Goal: Information Seeking & Learning: Learn about a topic

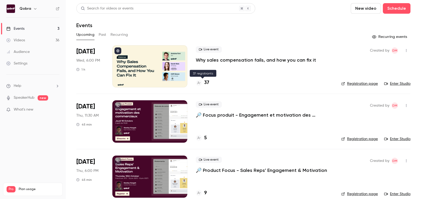
click at [208, 83] on h4 "37" at bounding box center [206, 82] width 5 height 7
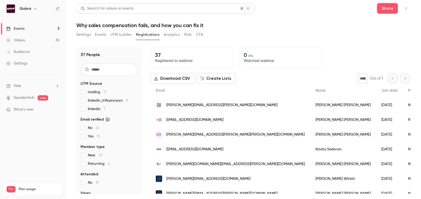
click at [32, 32] on link "Events 3" at bounding box center [33, 29] width 66 height 12
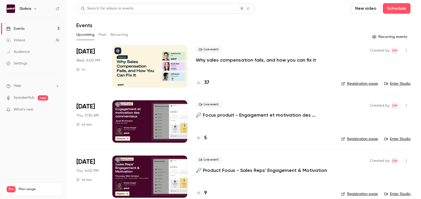
scroll to position [8, 0]
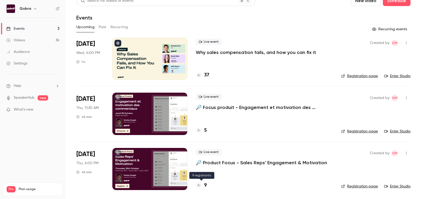
click at [203, 184] on div "9" at bounding box center [201, 185] width 11 height 7
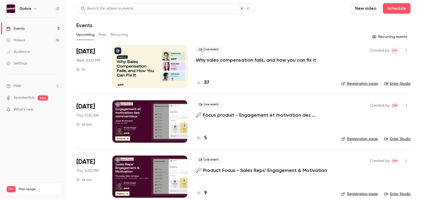
scroll to position [8, 0]
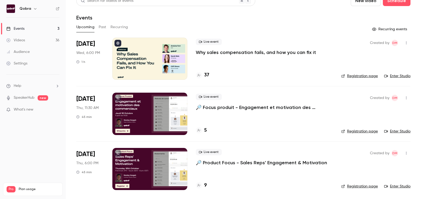
click at [205, 134] on div "Live event 🔎 Focus produit - Engagement et motivation des commerciaux 5" at bounding box center [264, 114] width 137 height 42
click at [205, 128] on h4 "5" at bounding box center [205, 130] width 3 height 7
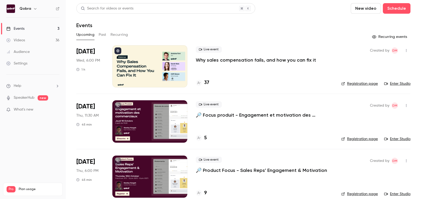
click at [205, 83] on h4 "37" at bounding box center [206, 82] width 5 height 7
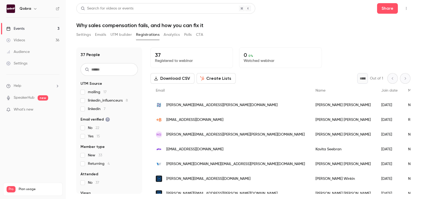
click at [44, 25] on link "Events 3" at bounding box center [33, 29] width 66 height 12
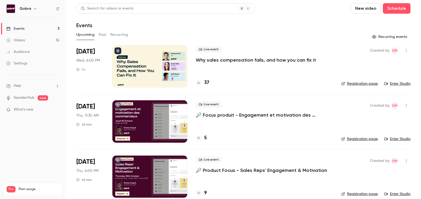
scroll to position [8, 0]
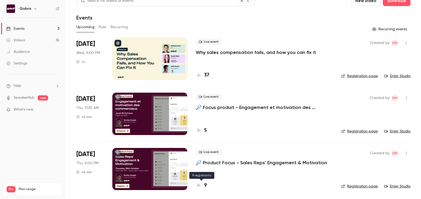
click at [204, 186] on div "9" at bounding box center [201, 185] width 11 height 7
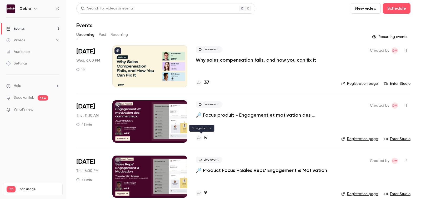
click at [204, 136] on h4 "5" at bounding box center [205, 137] width 3 height 7
click at [30, 60] on link "Settings" at bounding box center [33, 64] width 66 height 12
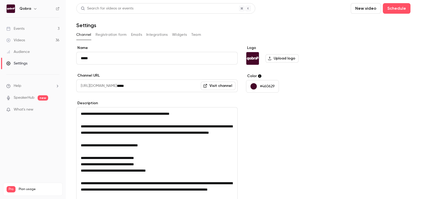
click at [23, 27] on div "Events" at bounding box center [15, 28] width 18 height 5
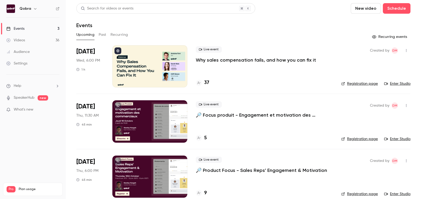
click at [25, 187] on span "Plan usage" at bounding box center [39, 189] width 41 height 4
click at [28, 62] on link "Settings" at bounding box center [33, 64] width 66 height 12
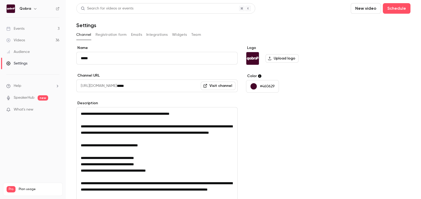
click at [36, 7] on icon "button" at bounding box center [35, 9] width 4 height 4
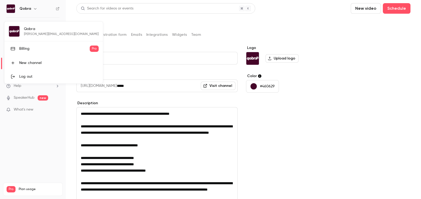
click at [144, 49] on div at bounding box center [210, 99] width 421 height 199
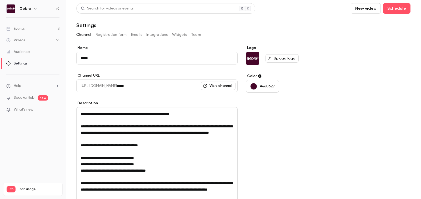
click at [133, 36] on button "Emails" at bounding box center [136, 35] width 11 height 8
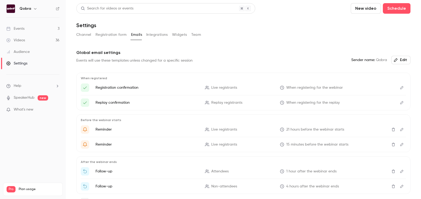
click at [84, 35] on button "Channel" at bounding box center [83, 35] width 15 height 8
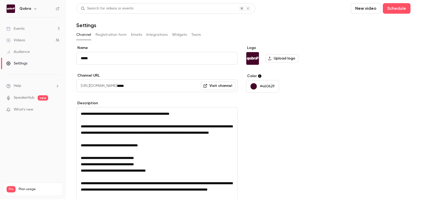
click at [31, 32] on link "Events 3" at bounding box center [33, 29] width 66 height 12
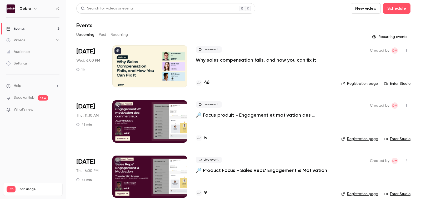
scroll to position [8, 0]
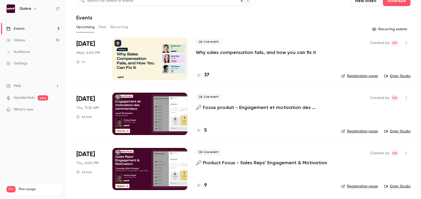
click at [206, 183] on h4 "9" at bounding box center [205, 185] width 3 height 7
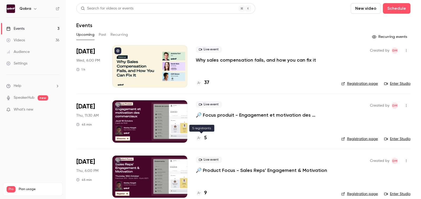
click at [206, 138] on h4 "5" at bounding box center [205, 137] width 3 height 7
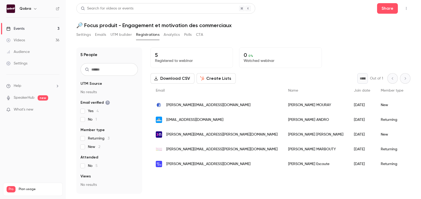
click at [49, 28] on link "Events 3" at bounding box center [33, 29] width 66 height 12
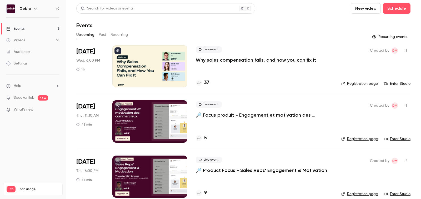
scroll to position [8, 0]
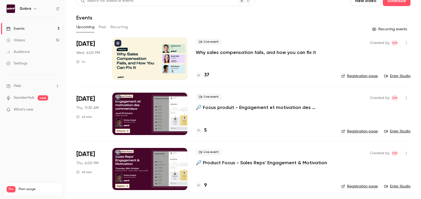
click at [203, 73] on div "37" at bounding box center [202, 75] width 13 height 7
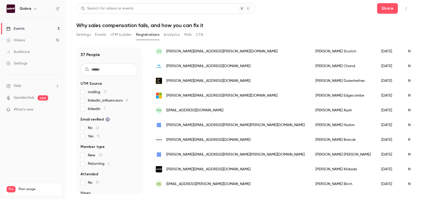
scroll to position [449, 0]
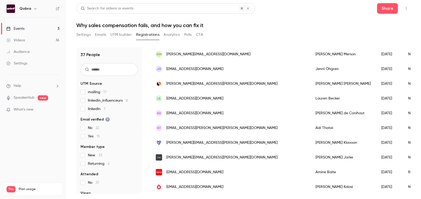
click at [268, 32] on div "Settings Emails UTM builder Registrations Analytics Polls CTA" at bounding box center [243, 36] width 334 height 11
click at [386, 9] on button "Share" at bounding box center [387, 8] width 21 height 11
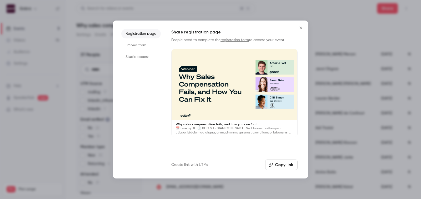
click at [345, 43] on div at bounding box center [210, 99] width 421 height 199
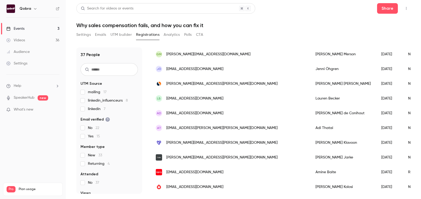
click at [114, 36] on button "UTM builder" at bounding box center [121, 35] width 21 height 8
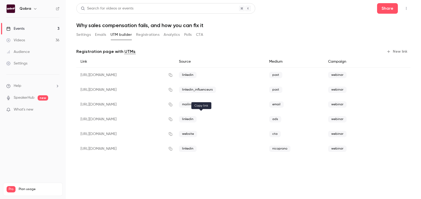
click at [172, 121] on icon "button" at bounding box center [170, 119] width 3 height 3
click at [173, 120] on icon "button" at bounding box center [170, 119] width 4 height 4
click at [376, 9] on div "Search for videos or events Share" at bounding box center [243, 8] width 334 height 11
click at [173, 120] on icon "button" at bounding box center [170, 119] width 4 height 4
click at [257, 126] on div "linkedin" at bounding box center [220, 119] width 90 height 15
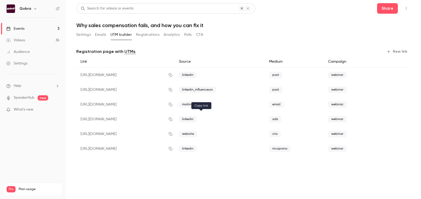
click at [173, 119] on icon "button" at bounding box center [170, 119] width 4 height 4
click at [81, 37] on button "Settings" at bounding box center [83, 35] width 14 height 8
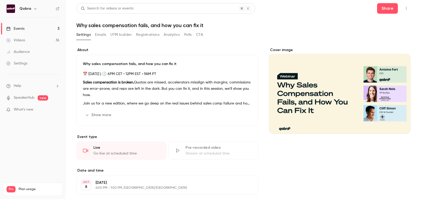
click at [112, 37] on button "UTM builder" at bounding box center [121, 35] width 21 height 8
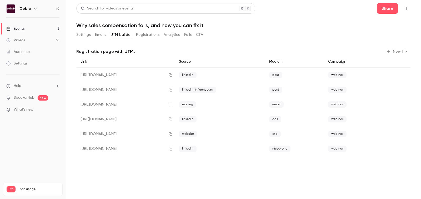
click at [38, 31] on link "Events 3" at bounding box center [33, 29] width 66 height 12
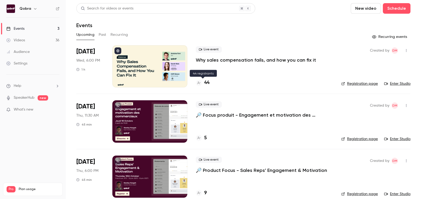
click at [209, 81] on h4 "44" at bounding box center [206, 82] width 5 height 7
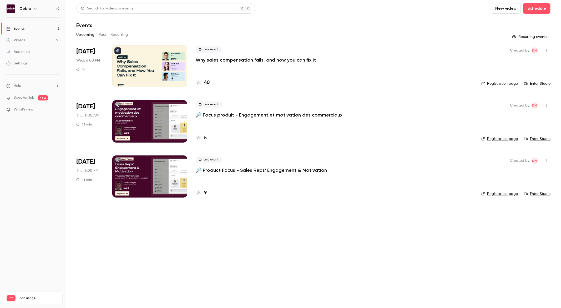
click at [207, 84] on h4 "40" at bounding box center [207, 82] width 6 height 7
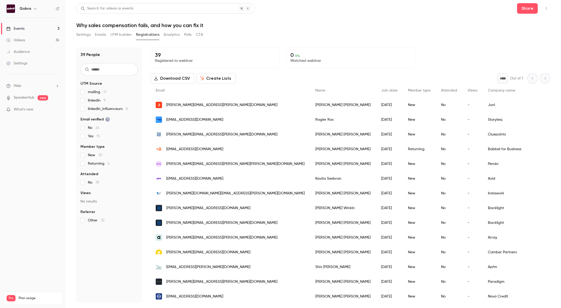
click at [314, 33] on div "Settings Emails UTM builder Registrations Analytics Polls CTA" at bounding box center [313, 36] width 475 height 11
click at [26, 25] on link "Events 3" at bounding box center [33, 29] width 66 height 12
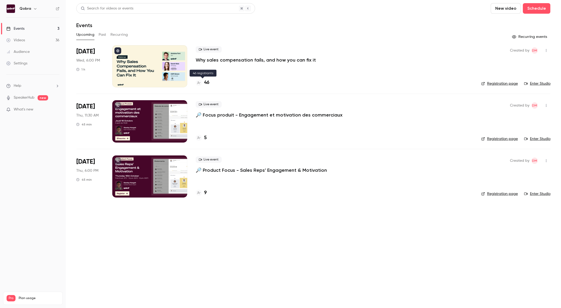
click at [207, 82] on h4 "46" at bounding box center [206, 82] width 5 height 7
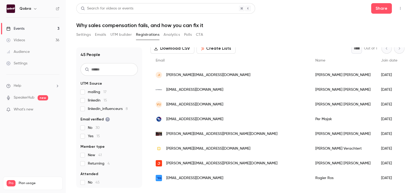
scroll to position [30, 0]
click at [22, 28] on div "Events" at bounding box center [15, 28] width 18 height 5
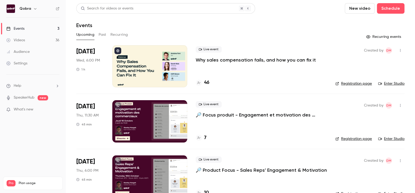
scroll to position [13, 0]
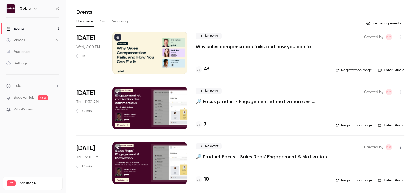
click at [204, 126] on h4 "7" at bounding box center [205, 124] width 2 height 7
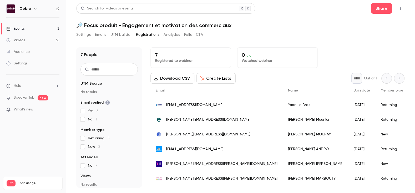
scroll to position [12, 0]
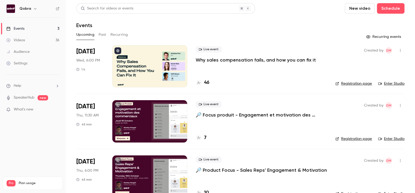
scroll to position [13, 0]
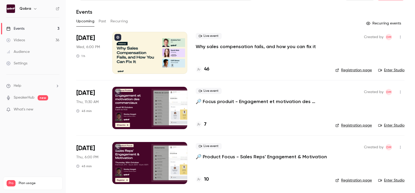
click at [208, 177] on h4 "10" at bounding box center [206, 179] width 5 height 7
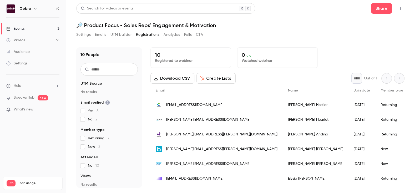
click at [30, 28] on link "Events 3" at bounding box center [33, 29] width 66 height 12
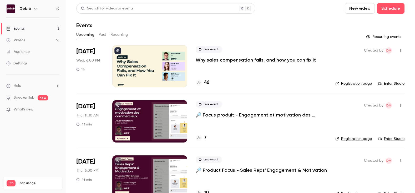
scroll to position [13, 0]
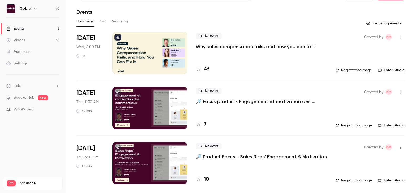
click at [206, 66] on h4 "46" at bounding box center [206, 69] width 5 height 7
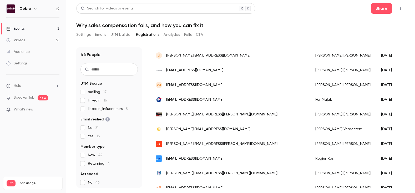
scroll to position [86, 0]
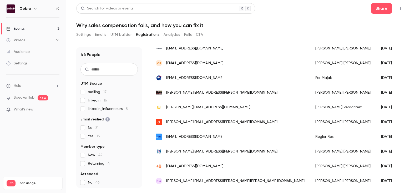
click at [32, 23] on link "Events 3" at bounding box center [33, 29] width 66 height 12
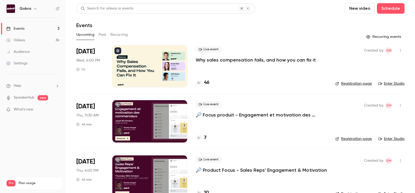
scroll to position [13, 0]
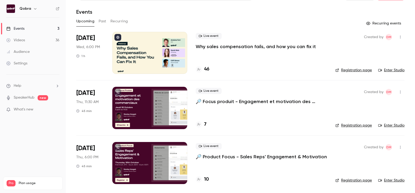
click at [207, 175] on div "Live event 🔎 Product Focus - Sales Reps' Engagement & Motivation 10" at bounding box center [261, 163] width 131 height 42
click at [206, 178] on h4 "10" at bounding box center [206, 179] width 5 height 7
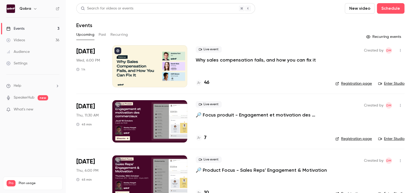
click at [204, 134] on div "7" at bounding box center [201, 137] width 11 height 7
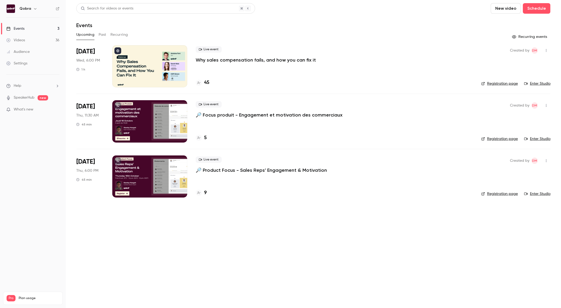
click at [208, 82] on h4 "45" at bounding box center [206, 82] width 5 height 7
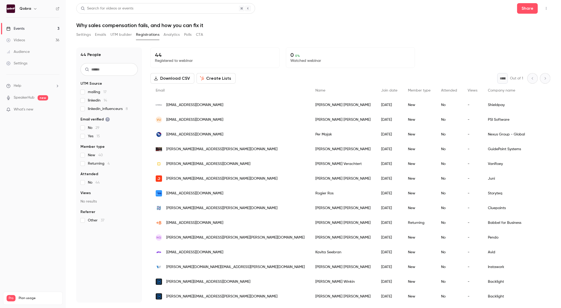
click at [116, 36] on button "UTM builder" at bounding box center [121, 35] width 21 height 8
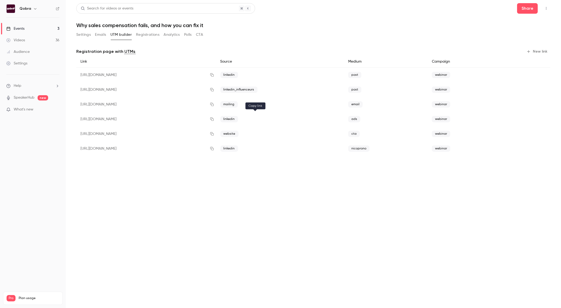
click at [214, 119] on icon "button" at bounding box center [211, 119] width 3 height 3
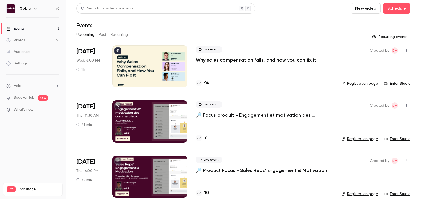
click at [98, 34] on div "Upcoming Past Recurring" at bounding box center [243, 35] width 334 height 8
click at [105, 34] on button "Past" at bounding box center [103, 35] width 8 height 8
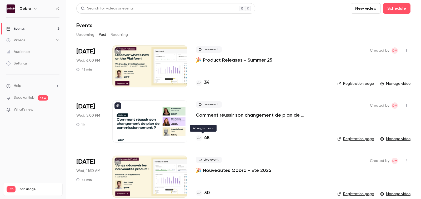
click at [207, 135] on h4 "48" at bounding box center [206, 137] width 5 height 7
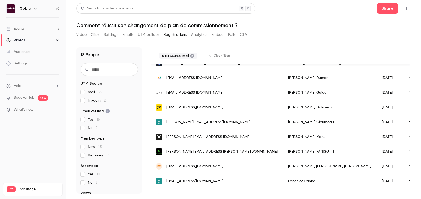
scroll to position [121, 0]
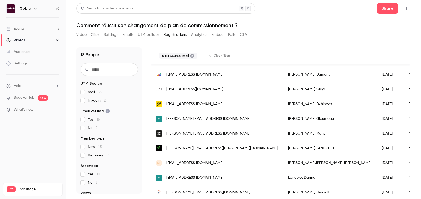
click at [82, 89] on fieldset "UTM Source mail 18 linkedin 2" at bounding box center [109, 92] width 57 height 22
click at [26, 28] on link "Events 3" at bounding box center [33, 29] width 66 height 12
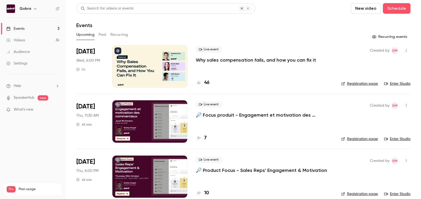
scroll to position [8, 0]
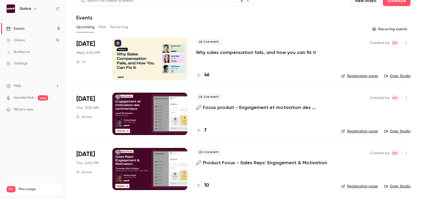
click at [104, 27] on button "Past" at bounding box center [103, 27] width 8 height 8
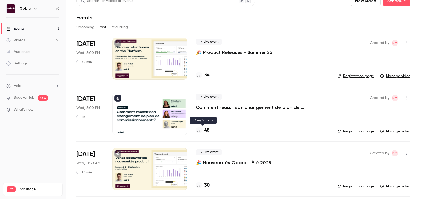
click at [207, 127] on h4 "48" at bounding box center [206, 130] width 5 height 7
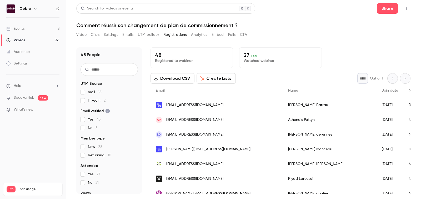
click at [101, 37] on div "Video Clips Settings Emails UTM builder Registrations Analytics Embed Polls CTA" at bounding box center [161, 35] width 171 height 8
click at [115, 37] on button "Settings" at bounding box center [111, 35] width 14 height 8
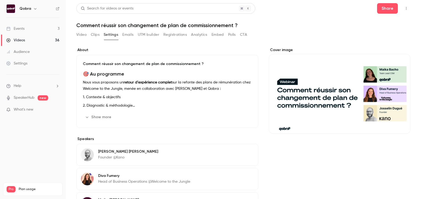
click at [131, 37] on button "Emails" at bounding box center [127, 35] width 11 height 8
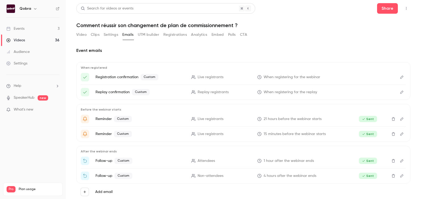
click at [104, 32] on button "Settings" at bounding box center [111, 35] width 14 height 8
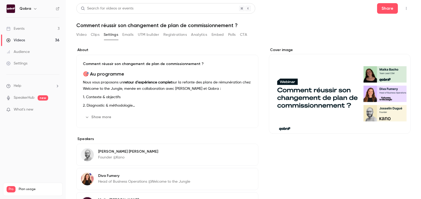
click at [89, 38] on div "Video Clips Settings Emails UTM builder Registrations Analytics Embed Polls CTA" at bounding box center [161, 35] width 171 height 8
click at [94, 36] on button "Clips" at bounding box center [95, 35] width 9 height 8
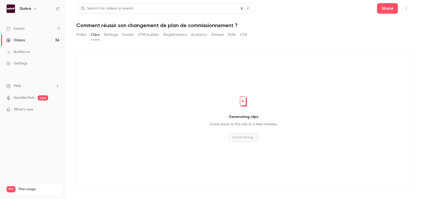
click at [83, 35] on button "Video" at bounding box center [81, 35] width 10 height 8
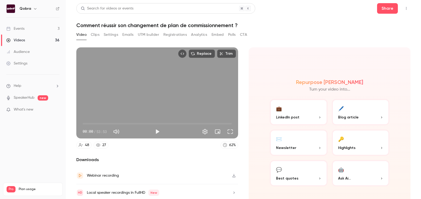
click at [178, 34] on button "Registrations" at bounding box center [174, 35] width 23 height 8
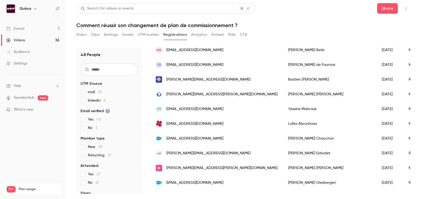
scroll to position [611, 0]
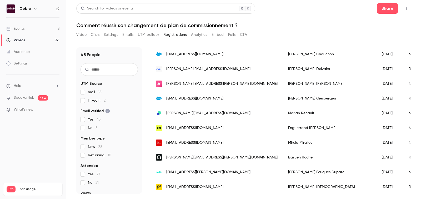
click at [31, 31] on link "Events 3" at bounding box center [33, 29] width 66 height 12
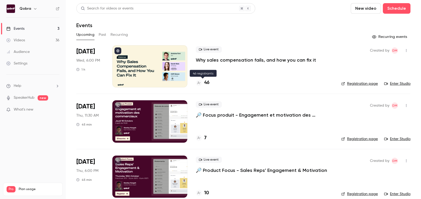
click at [206, 83] on h4 "46" at bounding box center [206, 82] width 5 height 7
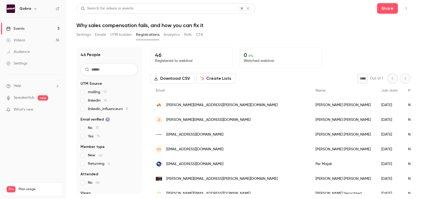
click at [46, 27] on link "Events 3" at bounding box center [33, 29] width 66 height 12
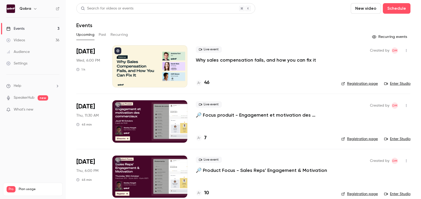
click at [50, 32] on link "Events 3" at bounding box center [33, 29] width 66 height 12
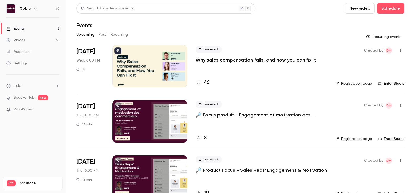
scroll to position [13, 0]
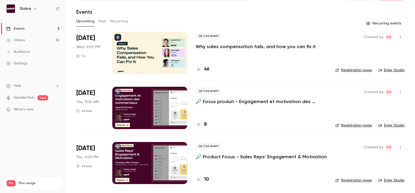
click at [207, 124] on div "8" at bounding box center [261, 124] width 131 height 7
click at [206, 124] on h4 "8" at bounding box center [205, 124] width 3 height 7
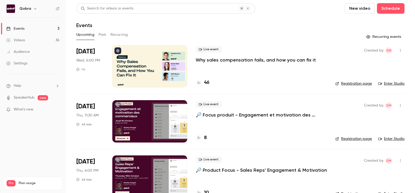
scroll to position [13, 0]
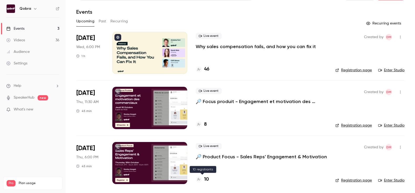
click at [208, 178] on h4 "10" at bounding box center [206, 179] width 5 height 7
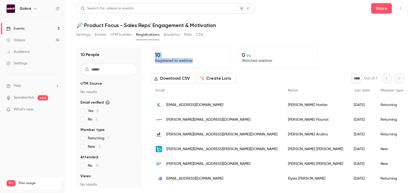
drag, startPoint x: 149, startPoint y: 52, endPoint x: 215, endPoint y: 61, distance: 66.1
click at [215, 61] on div "10 People UTM Source No results Email verified Yes 8 No 2 Member type Returning…" at bounding box center [240, 117] width 328 height 141
click at [215, 61] on p "Registered to webinar" at bounding box center [191, 60] width 72 height 5
drag, startPoint x: 273, startPoint y: 59, endPoint x: 151, endPoint y: 55, distance: 122.2
click at [151, 55] on div "10 Registered to webinar 0 0 % Watched webinar" at bounding box center [278, 57] width 254 height 21
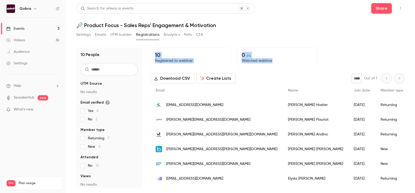
click at [28, 24] on link "Events 3" at bounding box center [33, 29] width 66 height 12
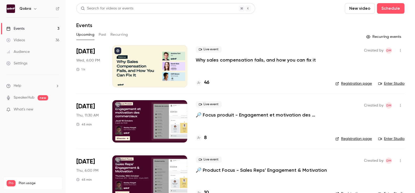
scroll to position [13, 0]
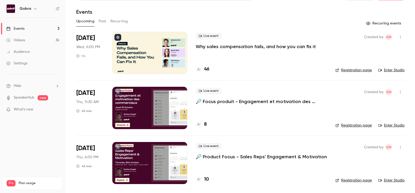
click at [207, 123] on div "8" at bounding box center [261, 124] width 131 height 7
click at [206, 123] on h4 "8" at bounding box center [205, 124] width 3 height 7
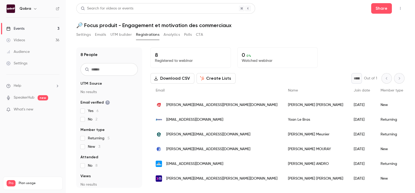
click at [49, 29] on link "Events 3" at bounding box center [33, 29] width 66 height 12
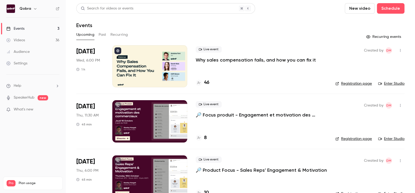
scroll to position [13, 0]
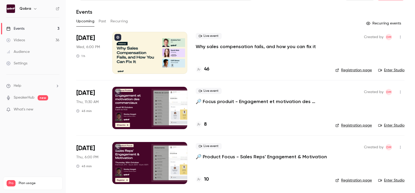
click at [204, 176] on h4 "10" at bounding box center [206, 179] width 5 height 7
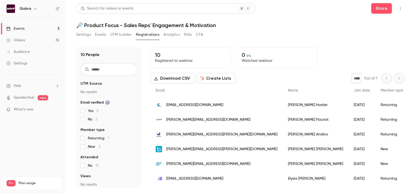
click at [189, 60] on p "Registered to webinar" at bounding box center [191, 60] width 72 height 5
click at [214, 64] on div "10 Registered to webinar" at bounding box center [191, 57] width 81 height 21
drag, startPoint x: 214, startPoint y: 64, endPoint x: 154, endPoint y: 57, distance: 60.7
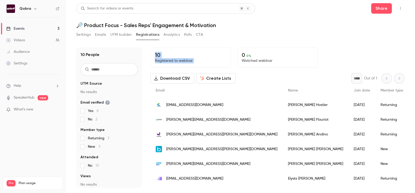
click at [154, 57] on div "10 Registered to webinar" at bounding box center [191, 57] width 81 height 21
click at [36, 30] on link "Events 3" at bounding box center [33, 29] width 66 height 12
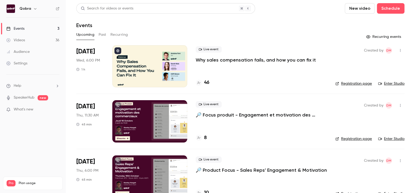
scroll to position [13, 0]
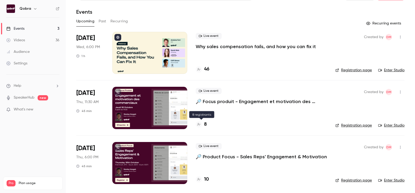
click at [206, 125] on h4 "8" at bounding box center [205, 124] width 3 height 7
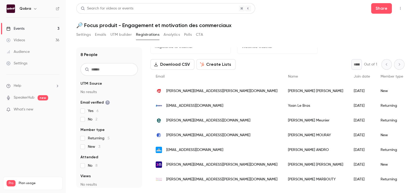
scroll to position [27, 0]
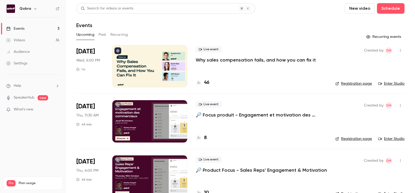
scroll to position [13, 0]
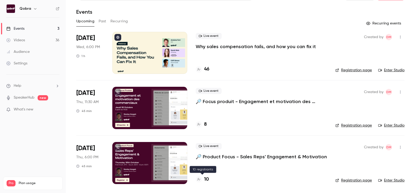
click at [204, 178] on h4 "10" at bounding box center [206, 179] width 5 height 7
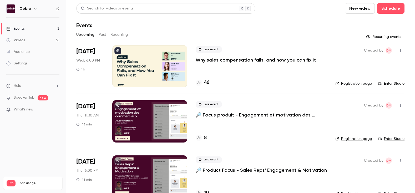
click at [207, 86] on h4 "46" at bounding box center [206, 82] width 5 height 7
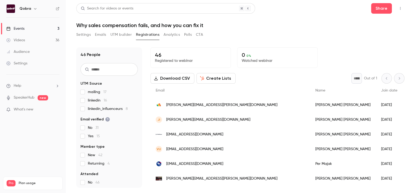
click at [39, 31] on link "Events 3" at bounding box center [33, 29] width 66 height 12
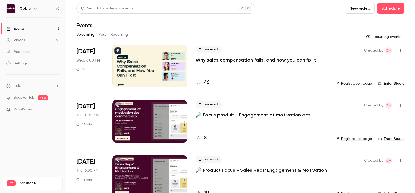
scroll to position [13, 0]
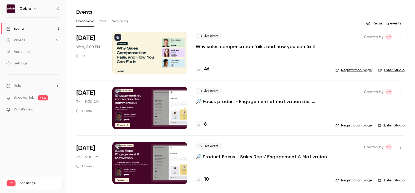
click at [206, 178] on h4 "10" at bounding box center [206, 179] width 5 height 7
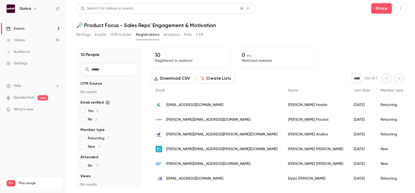
click at [88, 32] on button "Settings" at bounding box center [83, 35] width 14 height 8
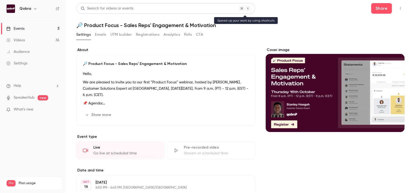
scroll to position [0, 0]
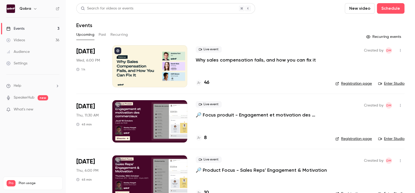
click at [206, 82] on h4 "46" at bounding box center [206, 82] width 5 height 7
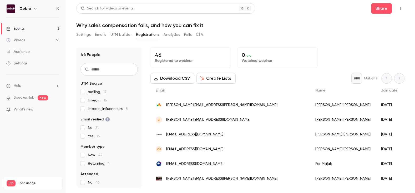
scroll to position [15, 0]
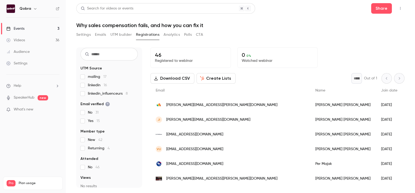
click at [103, 93] on span "linkedin_influenceurs 8" at bounding box center [108, 93] width 40 height 5
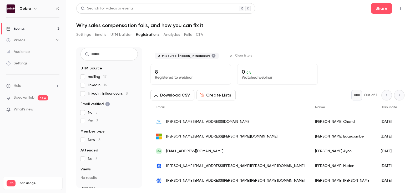
click at [98, 86] on span "linkedin 16" at bounding box center [97, 85] width 19 height 5
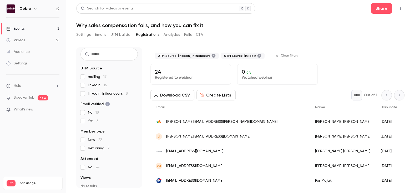
click at [97, 94] on span "linkedin_influenceurs 8" at bounding box center [108, 93] width 40 height 5
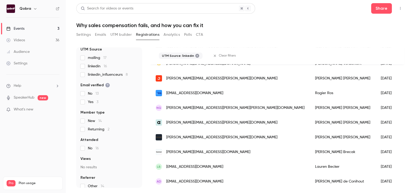
scroll to position [162, 0]
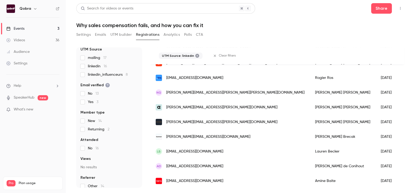
click at [39, 24] on link "Events 3" at bounding box center [33, 29] width 66 height 12
